Goal: Answer question/provide support: Share knowledge or assist other users

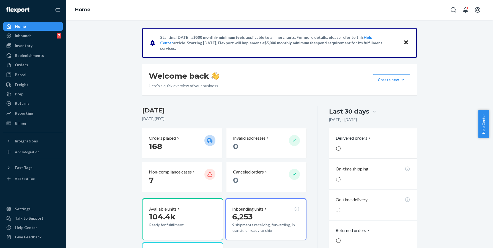
click at [40, 50] on div "Inventory Products" at bounding box center [32, 45] width 59 height 9
click at [41, 48] on div "Inventory" at bounding box center [33, 46] width 58 height 8
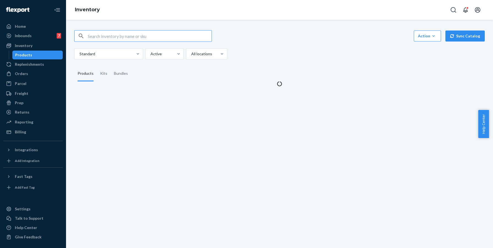
click at [119, 38] on input "text" at bounding box center [150, 36] width 124 height 11
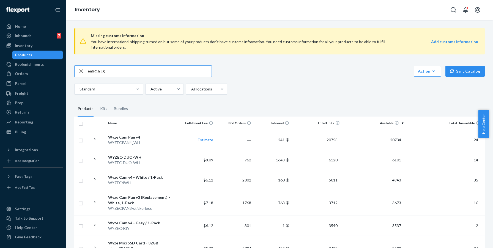
type input "WSCALS"
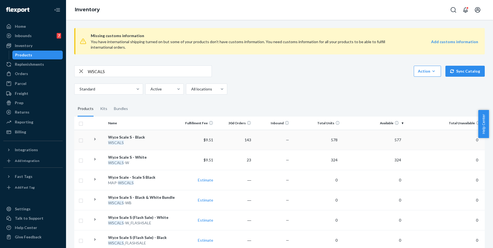
click at [159, 142] on div "WSCALS" at bounding box center [141, 142] width 67 height 5
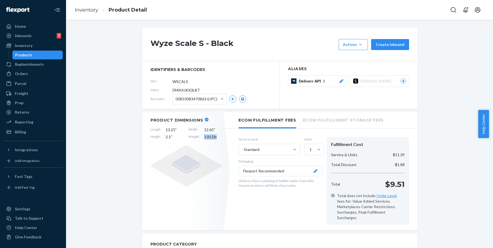
drag, startPoint x: 201, startPoint y: 136, endPoint x: 217, endPoint y: 138, distance: 16.3
click at [217, 138] on div "Length 13.25 " Width 12.65 " Height 2.1 " Weight 3.815 lb" at bounding box center [185, 133] width 71 height 13
click at [218, 140] on div "Product Dimensions Length 13.25 " Width 12.65 " Height 2.1 " Weight 3.815 lb" at bounding box center [186, 171] width 88 height 118
click at [211, 137] on span "3.815 lb" at bounding box center [213, 136] width 18 height 5
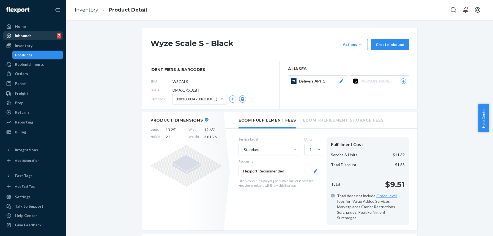
click at [39, 37] on div "Inbounds 7" at bounding box center [33, 36] width 58 height 8
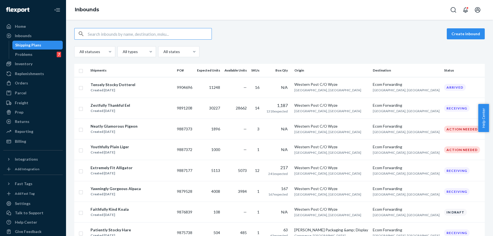
click at [148, 33] on input "text" at bounding box center [150, 33] width 124 height 11
click at [244, 115] on td "28662" at bounding box center [235, 108] width 27 height 21
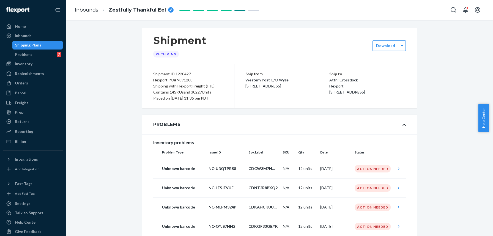
scroll to position [89, 0]
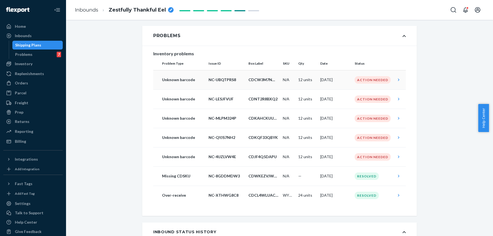
click at [352, 80] on td "Action Needed" at bounding box center [372, 79] width 41 height 19
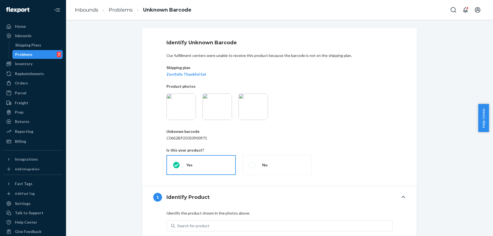
click at [218, 109] on img at bounding box center [216, 106] width 29 height 26
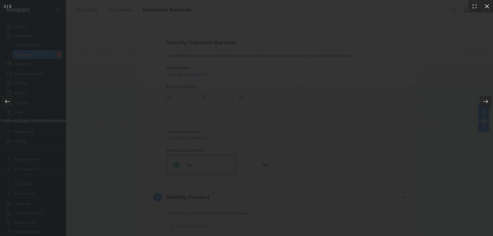
click at [482, 7] on div at bounding box center [486, 6] width 12 height 12
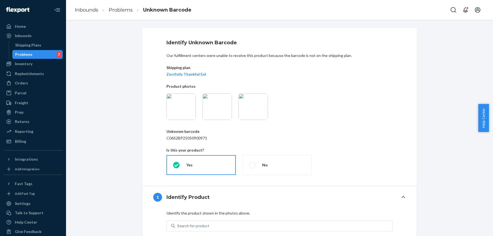
click at [197, 137] on p "C06S2BP25050900971" at bounding box center [279, 137] width 226 height 5
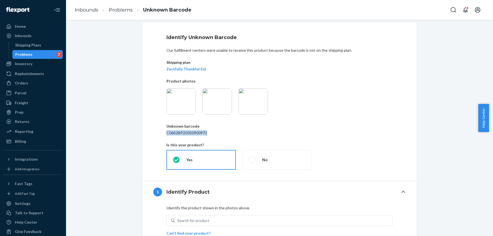
scroll to position [59, 0]
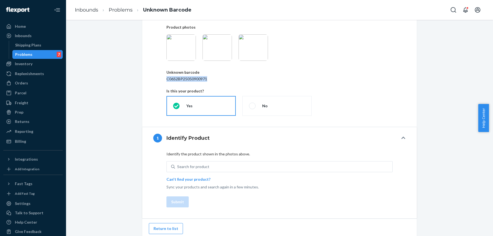
click at [253, 45] on img at bounding box center [252, 47] width 29 height 26
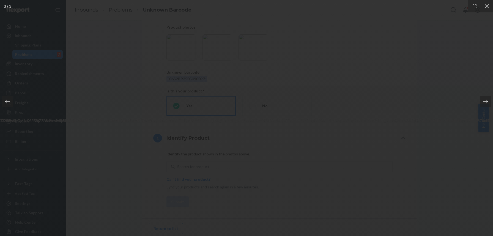
click at [488, 7] on icon at bounding box center [486, 6] width 4 height 4
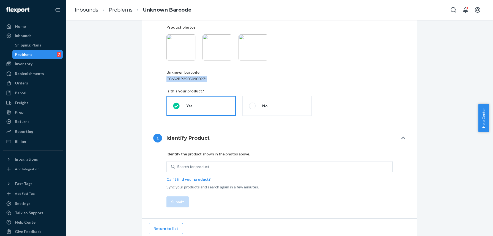
click at [258, 50] on img at bounding box center [252, 47] width 29 height 26
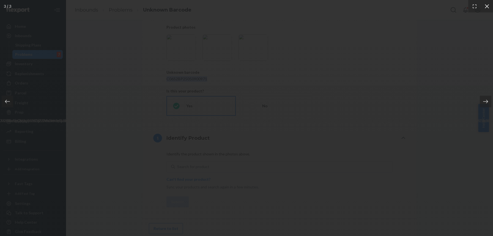
click at [485, 7] on icon at bounding box center [486, 6] width 4 height 4
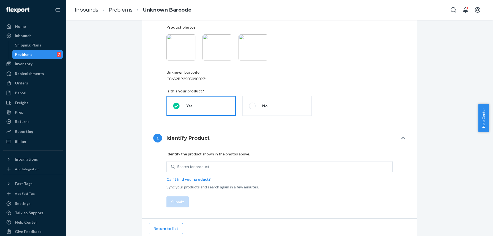
click at [274, 158] on div "Identify the product shown in the photos above. Search for product Can't find y…" at bounding box center [279, 170] width 226 height 38
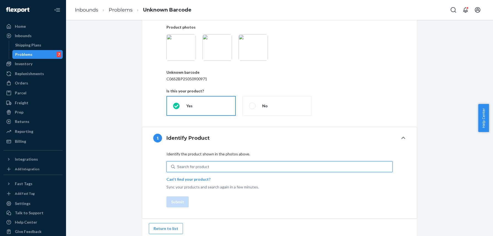
click at [265, 167] on div "Search for product" at bounding box center [283, 167] width 217 height 10
click at [178, 167] on input "0 results available. Use Up and Down to choose options, press Enter to select t…" at bounding box center [177, 166] width 1 height 5
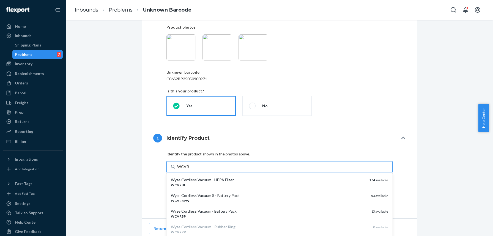
type input "WCVRB"
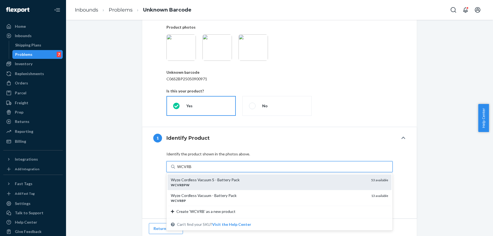
click at [263, 185] on div "WCVRBPW" at bounding box center [269, 185] width 196 height 5
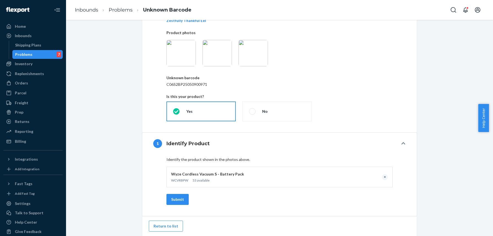
scroll to position [54, 0]
click at [249, 54] on img at bounding box center [252, 53] width 29 height 26
click at [180, 197] on button "Submit" at bounding box center [177, 199] width 22 height 11
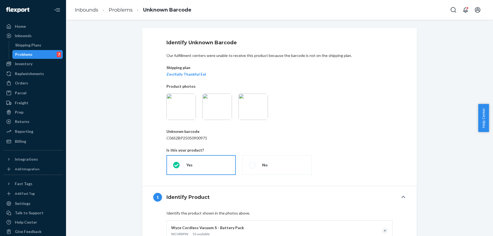
scroll to position [24, 0]
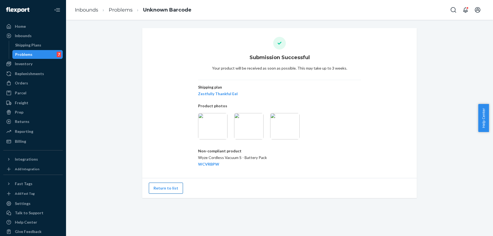
click at [171, 188] on button "Return to list" at bounding box center [166, 188] width 34 height 11
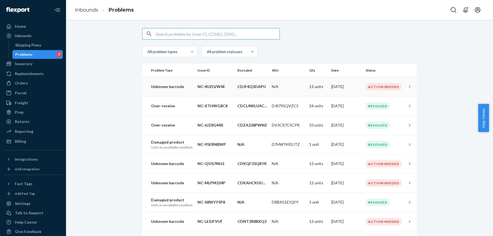
click at [375, 89] on div "Action Needed" at bounding box center [383, 86] width 36 height 7
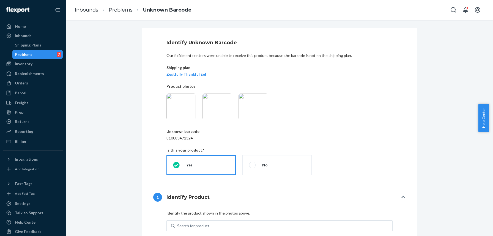
click at [160, 109] on div "Identify Unknown Barcode Our fulfillment centers were unable to receive this pr…" at bounding box center [279, 107] width 274 height 158
click at [195, 104] on div at bounding box center [279, 106] width 233 height 26
click at [187, 105] on img at bounding box center [180, 106] width 29 height 26
click at [200, 222] on div "Search for product" at bounding box center [283, 226] width 217 height 10
click at [178, 223] on input "Search for product" at bounding box center [177, 225] width 1 height 5
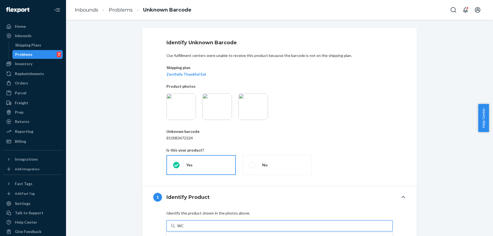
type input "WCv"
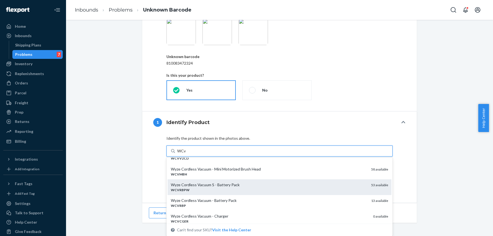
scroll to position [59, 0]
click at [255, 190] on div "WCVRBPW" at bounding box center [269, 188] width 196 height 5
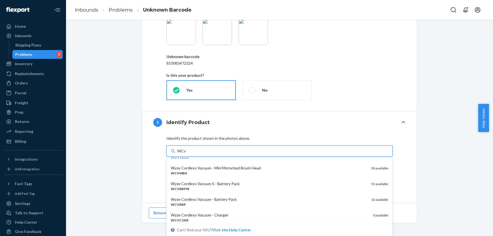
scroll to position [54, 0]
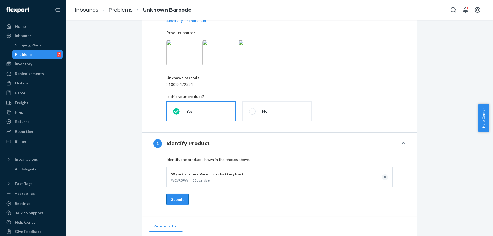
click at [168, 200] on button "Submit" at bounding box center [177, 199] width 22 height 11
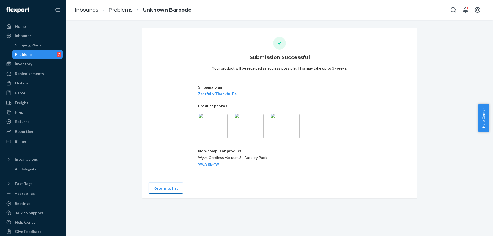
click at [165, 189] on button "Return to list" at bounding box center [166, 188] width 34 height 11
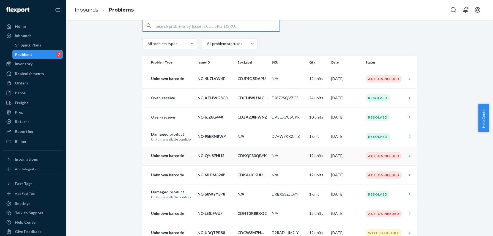
scroll to position [8, 0]
click at [282, 85] on td "N/A" at bounding box center [287, 78] width 37 height 19
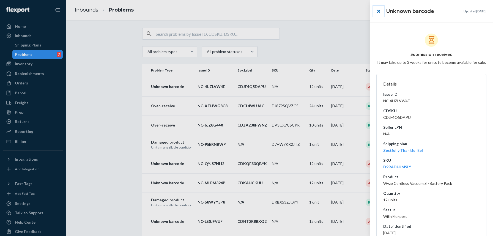
click at [378, 13] on button "close" at bounding box center [378, 11] width 11 height 11
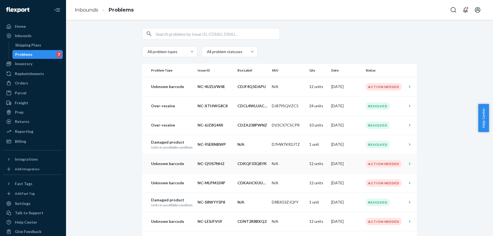
click at [266, 169] on td "CDKQF33QBYK" at bounding box center [252, 163] width 34 height 19
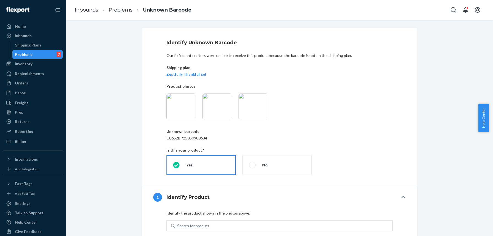
click at [211, 111] on img at bounding box center [216, 106] width 29 height 26
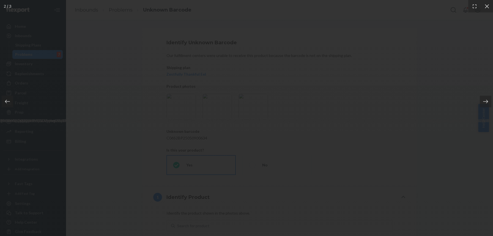
click at [151, 123] on div at bounding box center [246, 118] width 493 height 236
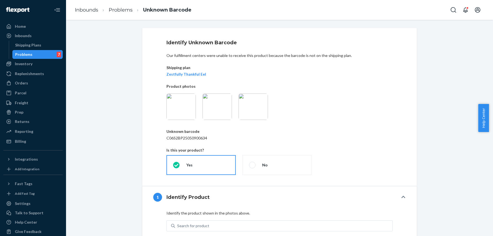
click at [258, 109] on img at bounding box center [252, 106] width 29 height 26
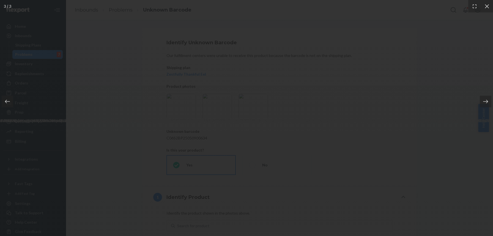
click at [390, 115] on div at bounding box center [246, 118] width 493 height 236
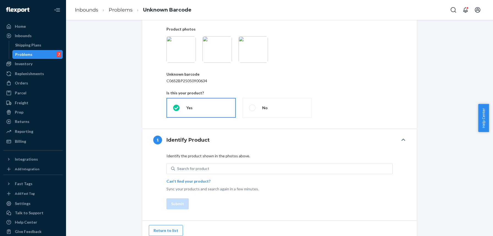
scroll to position [62, 0]
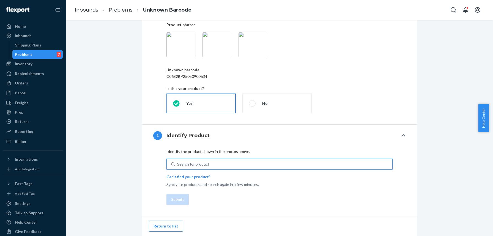
click at [196, 160] on div "Search for product" at bounding box center [283, 164] width 217 height 10
click at [178, 161] on input "0 results available. Use Up and Down to choose options, press Enter to select t…" at bounding box center [177, 163] width 1 height 5
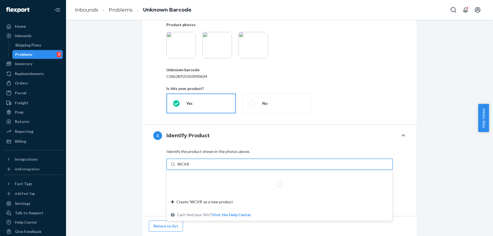
type input "WCVRB"
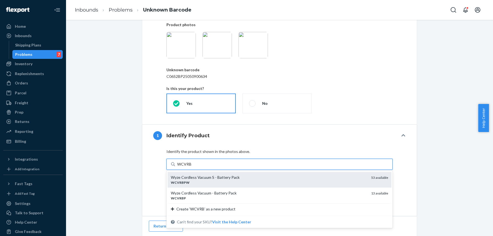
click at [246, 180] on div "WCVRBPW" at bounding box center [269, 182] width 196 height 5
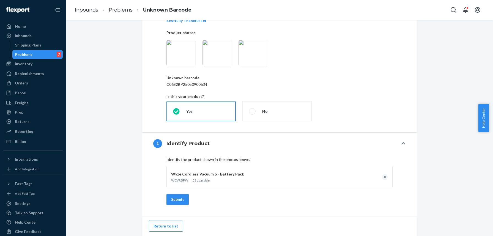
scroll to position [54, 0]
click at [170, 202] on button "Submit" at bounding box center [177, 199] width 22 height 11
click at [167, 225] on button "Return to list" at bounding box center [166, 225] width 34 height 11
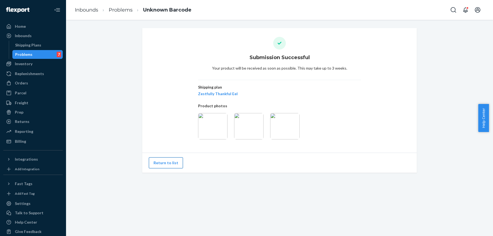
click at [171, 163] on button "Return to list" at bounding box center [166, 162] width 34 height 11
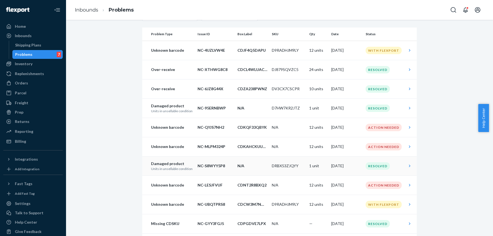
scroll to position [39, 0]
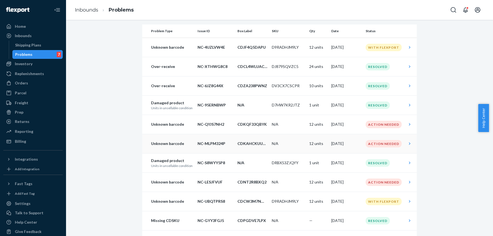
click at [278, 140] on td "N/A" at bounding box center [287, 143] width 37 height 19
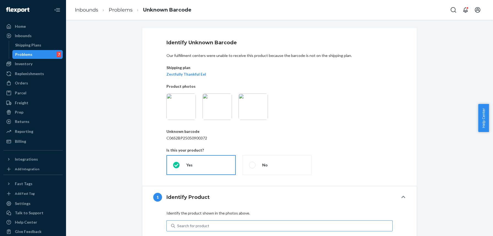
click at [186, 224] on div "Search for product" at bounding box center [193, 225] width 32 height 5
click at [178, 224] on input "Search for product" at bounding box center [177, 225] width 1 height 5
type input "WCVRB"
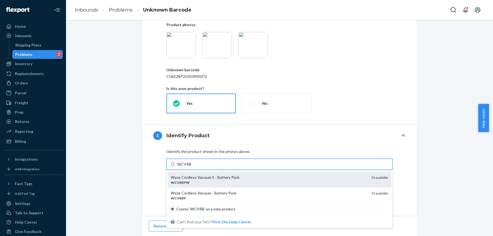
click at [204, 178] on div "Wyze Cordless Vacuum S - Battery Pack" at bounding box center [269, 177] width 196 height 5
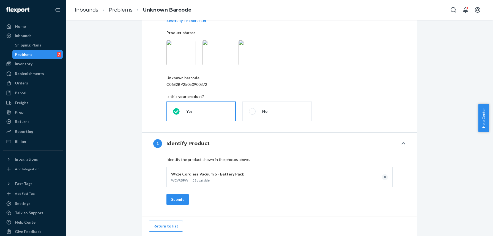
scroll to position [54, 0]
click at [173, 197] on button "Submit" at bounding box center [177, 199] width 22 height 11
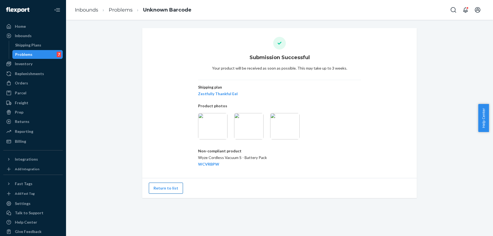
click at [172, 189] on button "Return to list" at bounding box center [166, 188] width 34 height 11
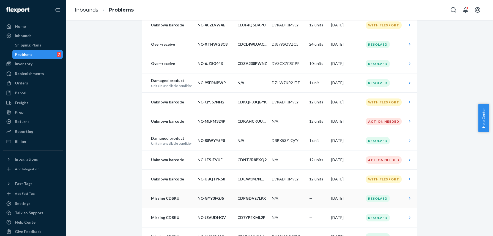
scroll to position [87, 0]
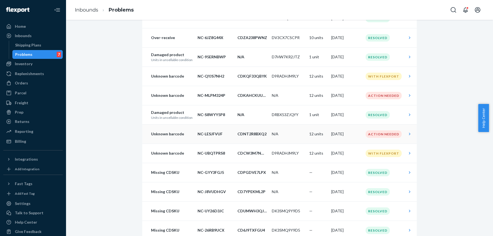
click at [246, 133] on p "CDNT2R8BXQ2" at bounding box center [252, 133] width 30 height 5
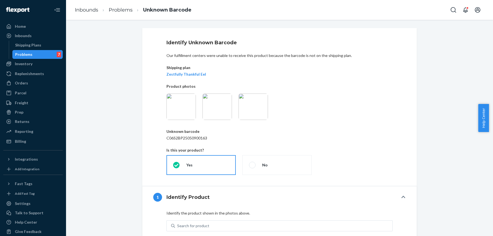
scroll to position [35, 0]
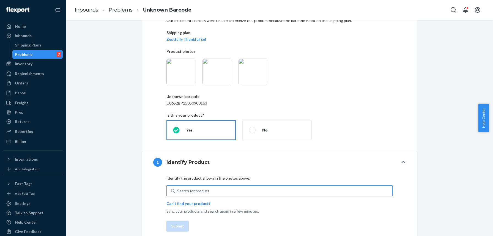
click at [201, 189] on div "Search for product" at bounding box center [193, 190] width 32 height 5
click at [178, 189] on input "Search for product" at bounding box center [177, 190] width 1 height 5
type input "WCVRB"
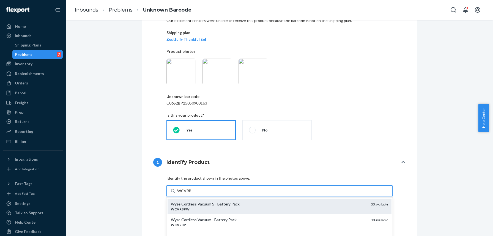
click at [199, 206] on div "Wyze Cordless Vacuum S - Battery Pack" at bounding box center [269, 203] width 196 height 5
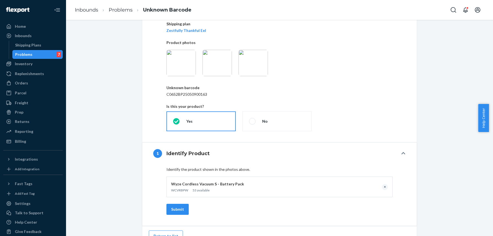
scroll to position [54, 0]
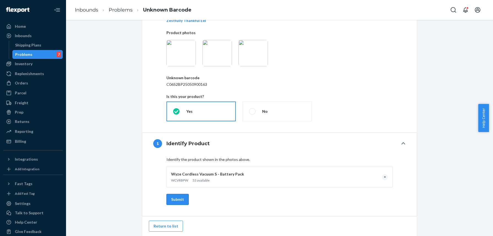
click at [178, 198] on button "Submit" at bounding box center [177, 199] width 22 height 11
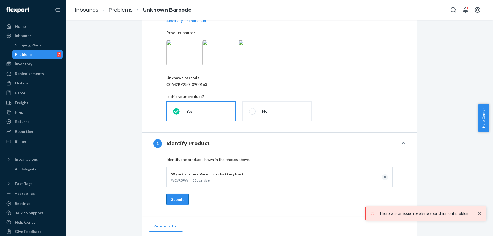
click at [172, 195] on button "Submit" at bounding box center [177, 199] width 22 height 11
click at [170, 222] on button "Return to list" at bounding box center [166, 225] width 34 height 11
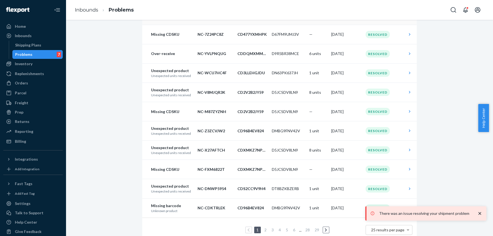
scroll to position [57, 0]
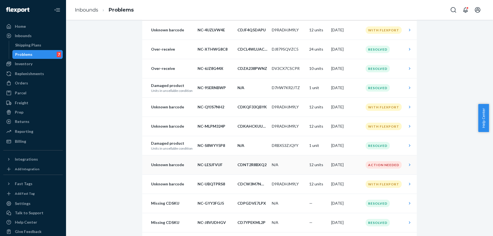
click at [243, 166] on p "CDNT2R8BXQ2" at bounding box center [252, 164] width 30 height 5
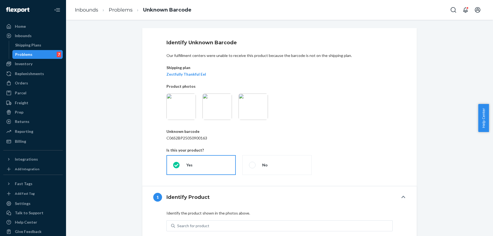
click at [242, 117] on img at bounding box center [252, 106] width 29 height 26
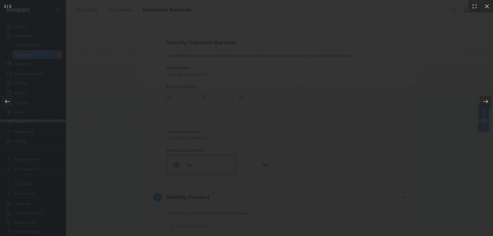
click at [446, 36] on div at bounding box center [246, 118] width 493 height 236
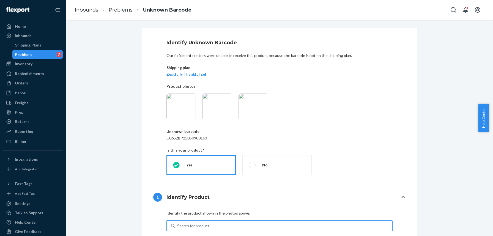
click at [203, 223] on div "Search for product" at bounding box center [193, 225] width 32 height 5
click at [178, 223] on input "Search for product" at bounding box center [177, 225] width 1 height 5
type input "WCVR"
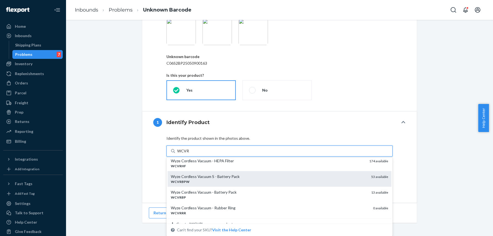
scroll to position [7, 0]
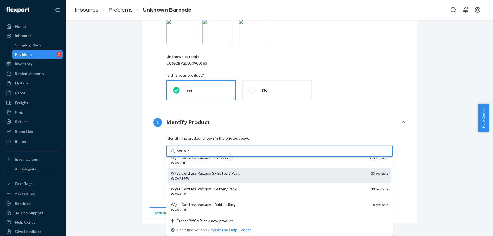
click at [210, 172] on div "Wyze Cordless Vacuum S - Battery Pack" at bounding box center [269, 172] width 196 height 5
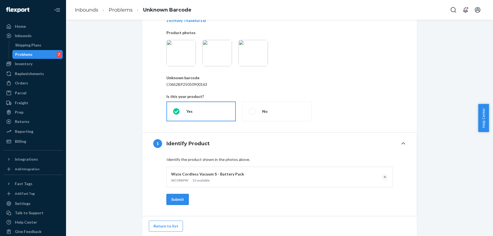
click at [178, 200] on button "Submit" at bounding box center [177, 199] width 22 height 11
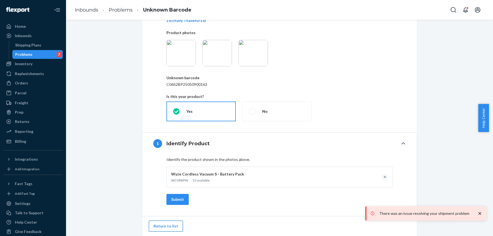
click at [167, 226] on button "Return to list" at bounding box center [166, 225] width 34 height 11
